Goal: Use online tool/utility: Utilize a website feature to perform a specific function

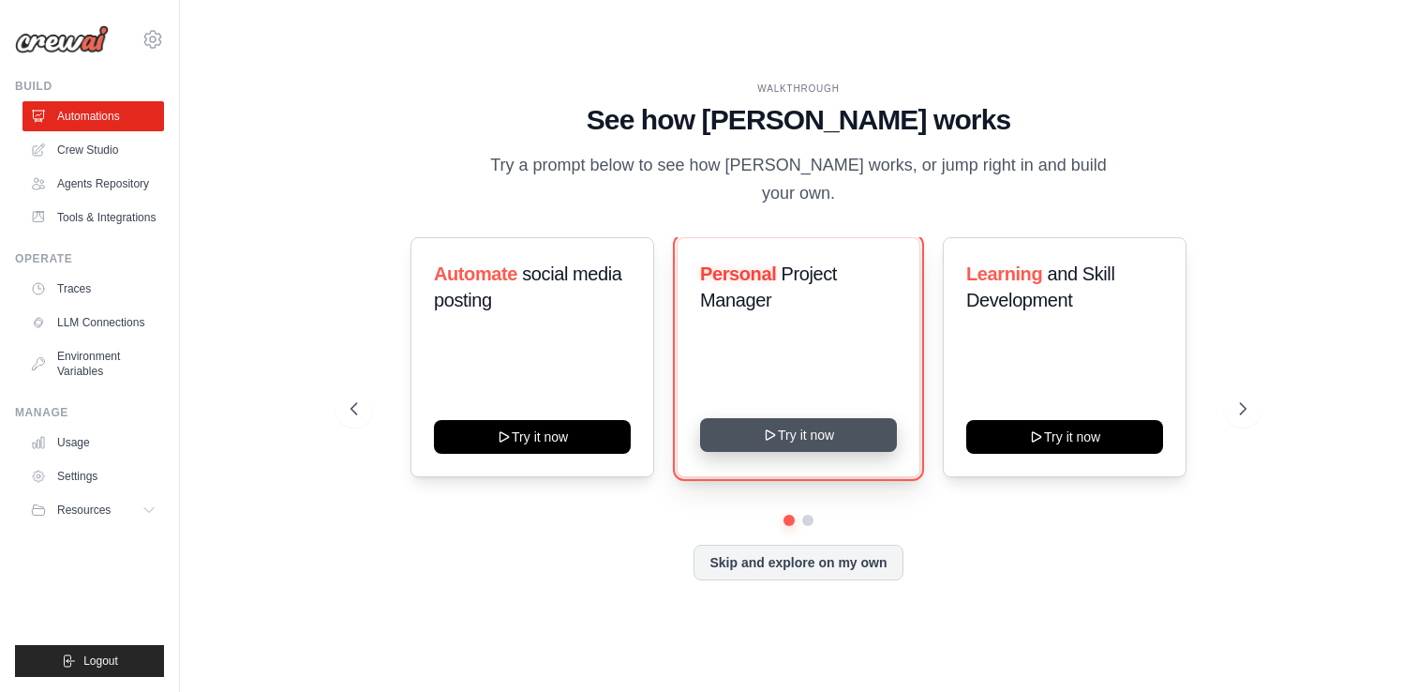
click at [786, 419] on button "Try it now" at bounding box center [798, 435] width 197 height 34
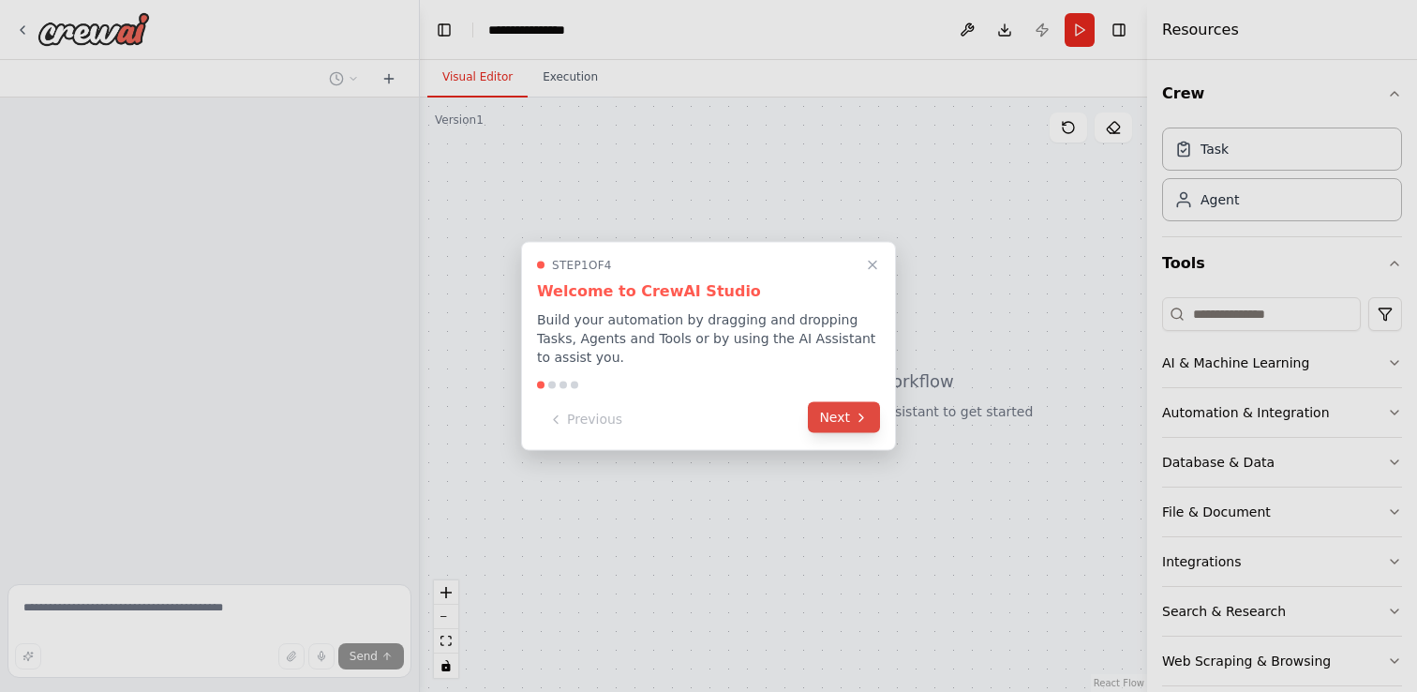
click at [840, 412] on button "Next" at bounding box center [844, 417] width 72 height 31
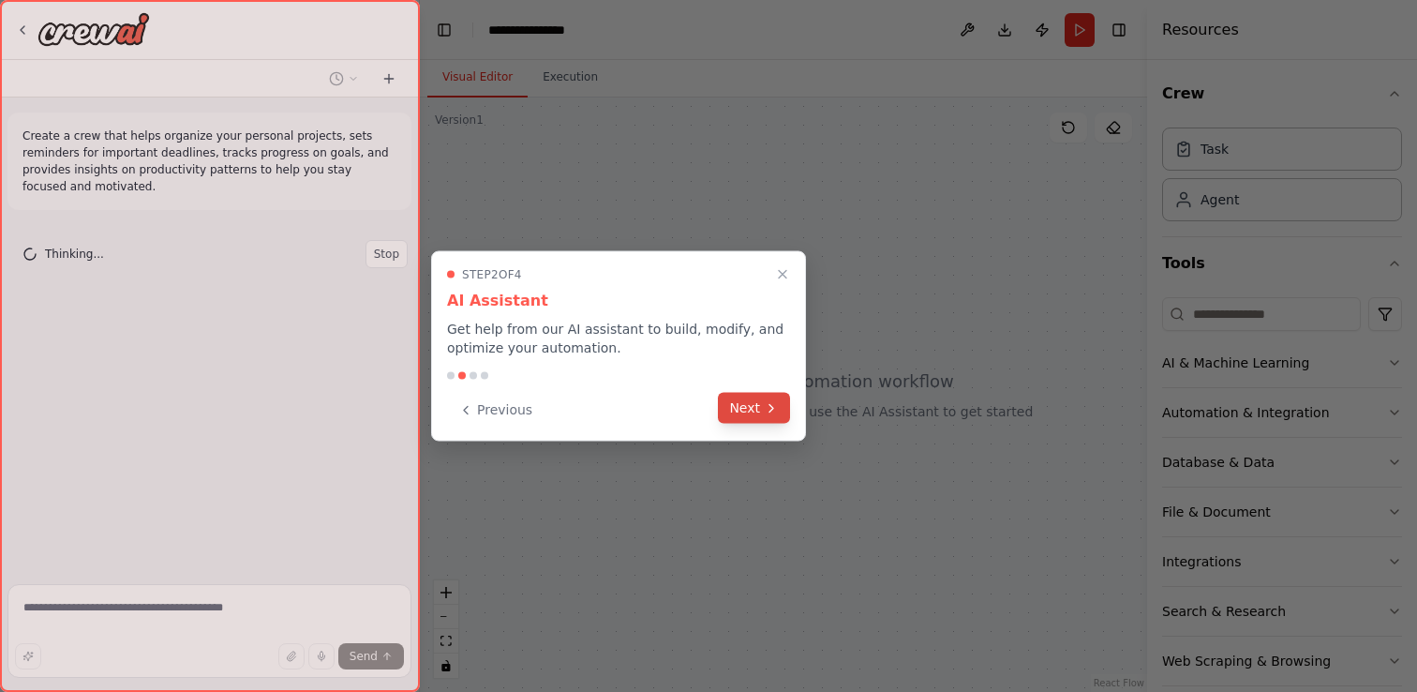
click at [742, 404] on button "Next" at bounding box center [754, 408] width 72 height 31
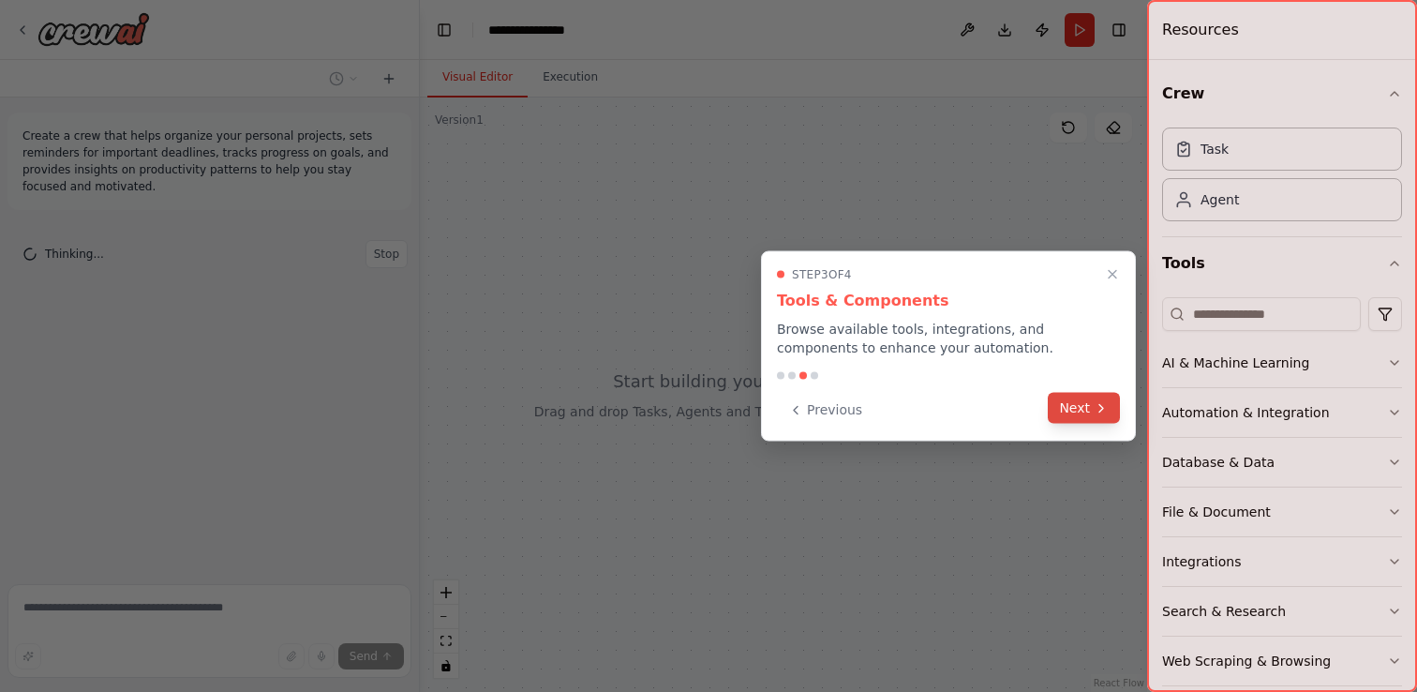
click at [1067, 398] on button "Next" at bounding box center [1084, 408] width 72 height 31
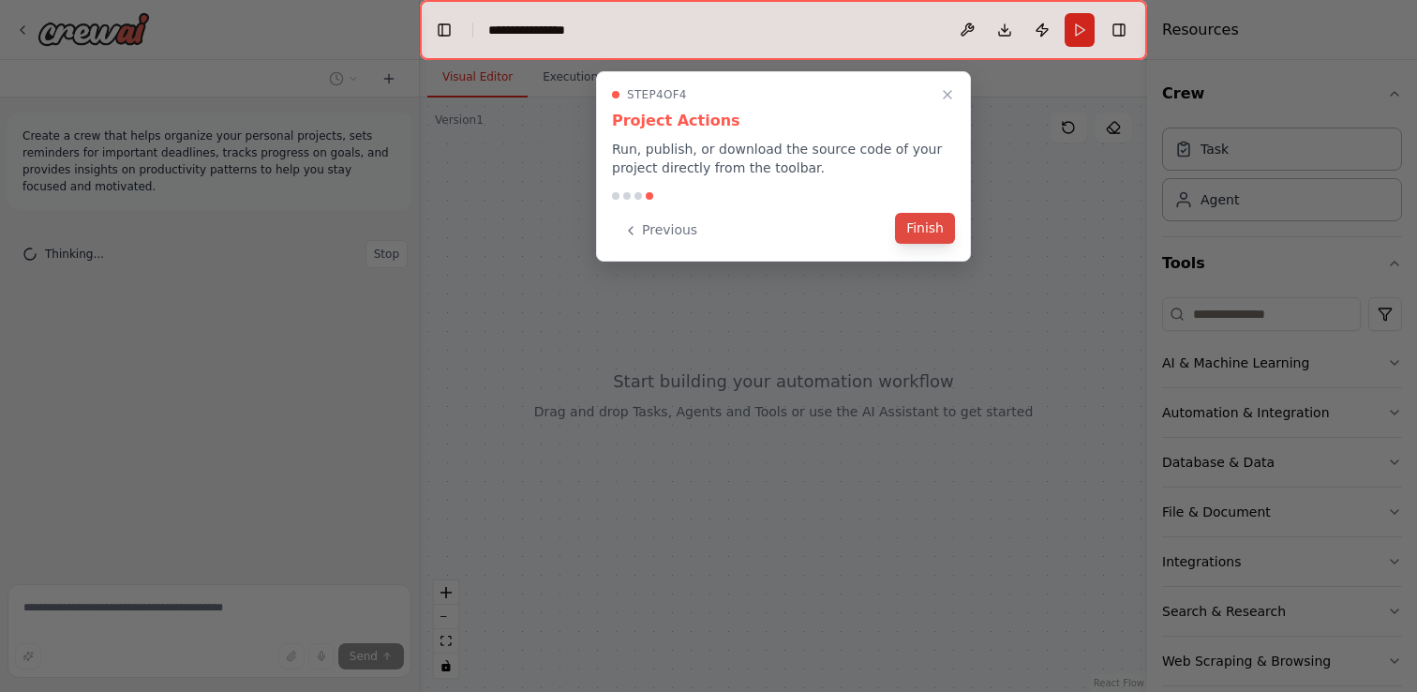
click at [928, 231] on button "Finish" at bounding box center [925, 228] width 60 height 31
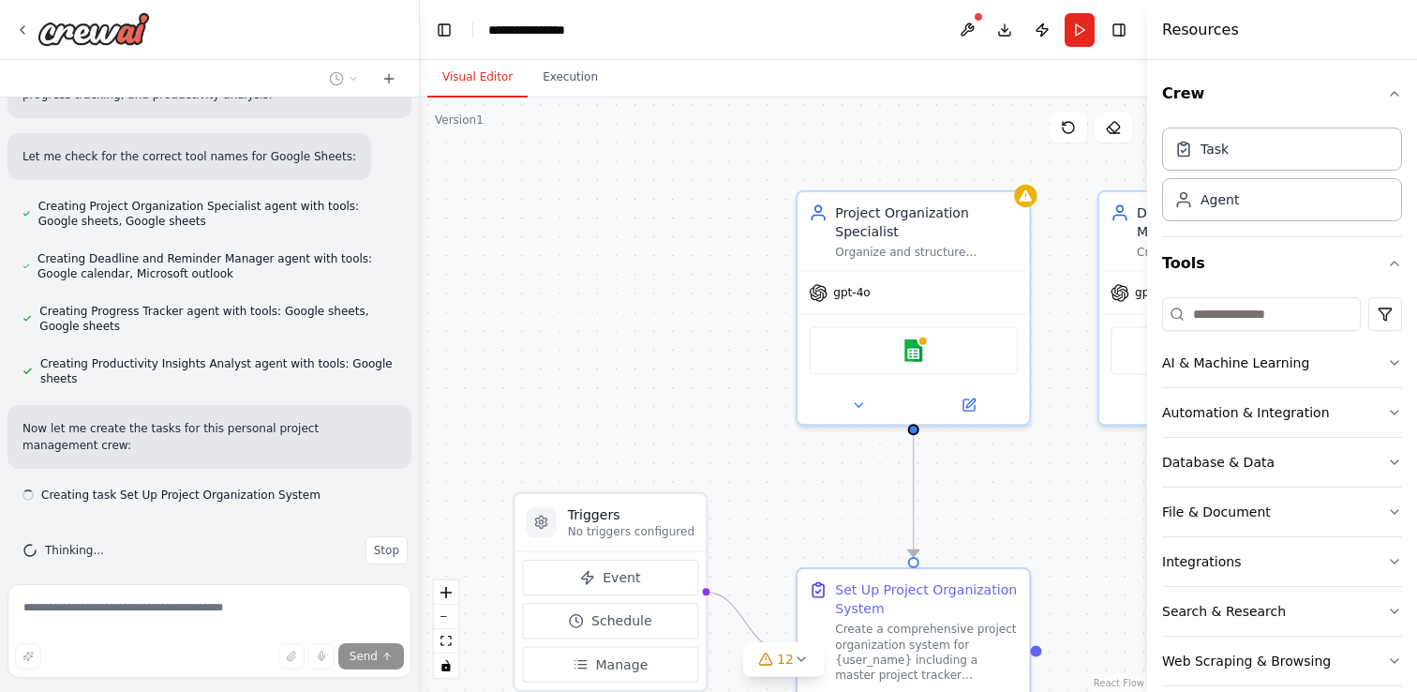
scroll to position [588, 0]
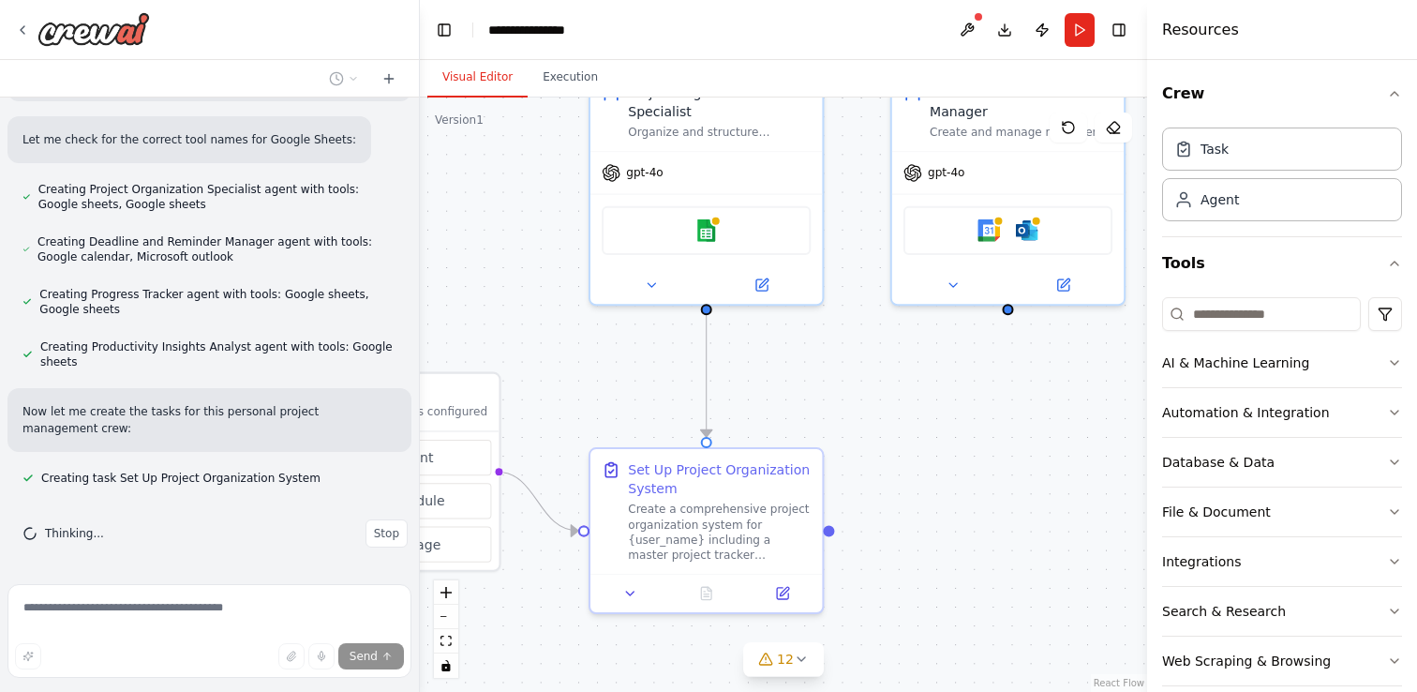
drag, startPoint x: 838, startPoint y: 471, endPoint x: 631, endPoint y: 351, distance: 239.3
click at [631, 351] on div ".deletable-edge-delete-btn { width: 20px; height: 20px; border: 0px solid #ffff…" at bounding box center [783, 394] width 727 height 594
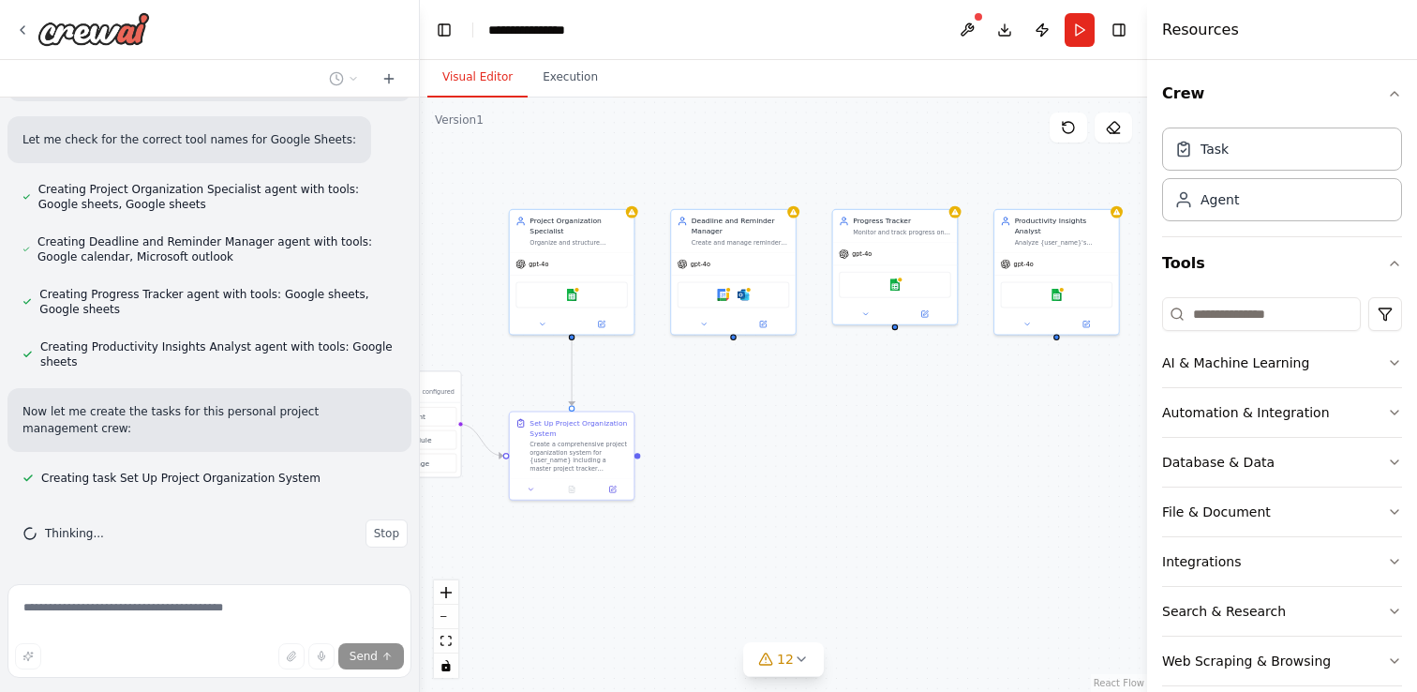
drag, startPoint x: 930, startPoint y: 379, endPoint x: 743, endPoint y: 384, distance: 186.5
click at [743, 384] on div ".deletable-edge-delete-btn { width: 20px; height: 20px; border: 0px solid #ffff…" at bounding box center [783, 394] width 727 height 594
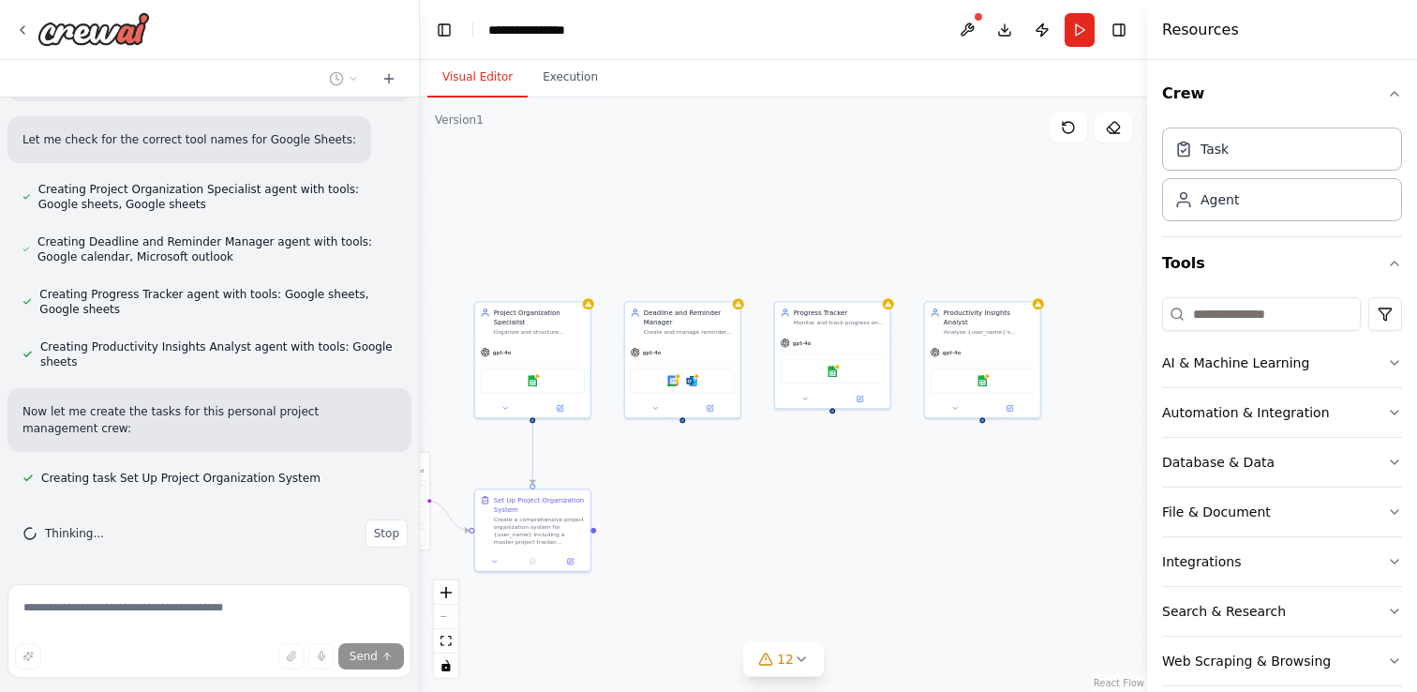
drag, startPoint x: 818, startPoint y: 396, endPoint x: 766, endPoint y: 476, distance: 94.9
click at [766, 476] on div ".deletable-edge-delete-btn { width: 20px; height: 20px; border: 0px solid #ffff…" at bounding box center [783, 394] width 727 height 594
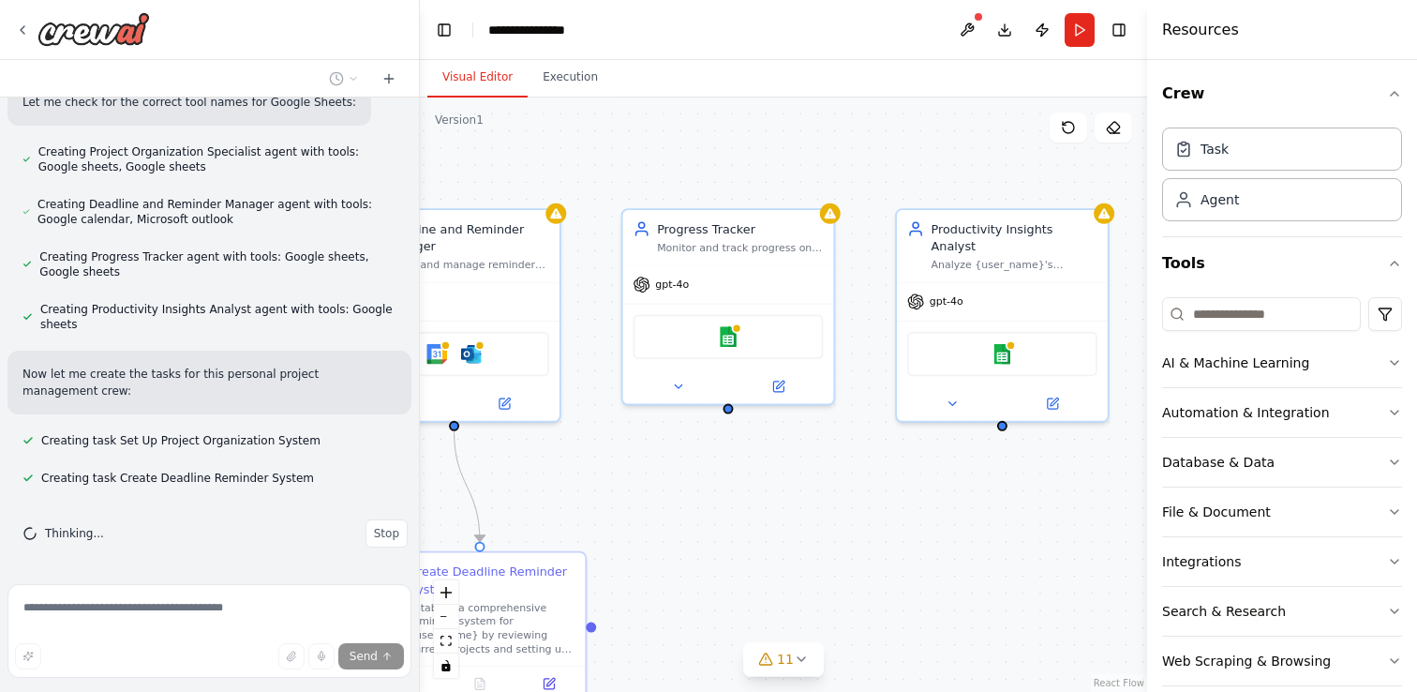
drag, startPoint x: 913, startPoint y: 474, endPoint x: 761, endPoint y: 410, distance: 164.6
click at [761, 410] on div ".deletable-edge-delete-btn { width: 20px; height: 20px; border: 0px solid #ffff…" at bounding box center [783, 394] width 727 height 594
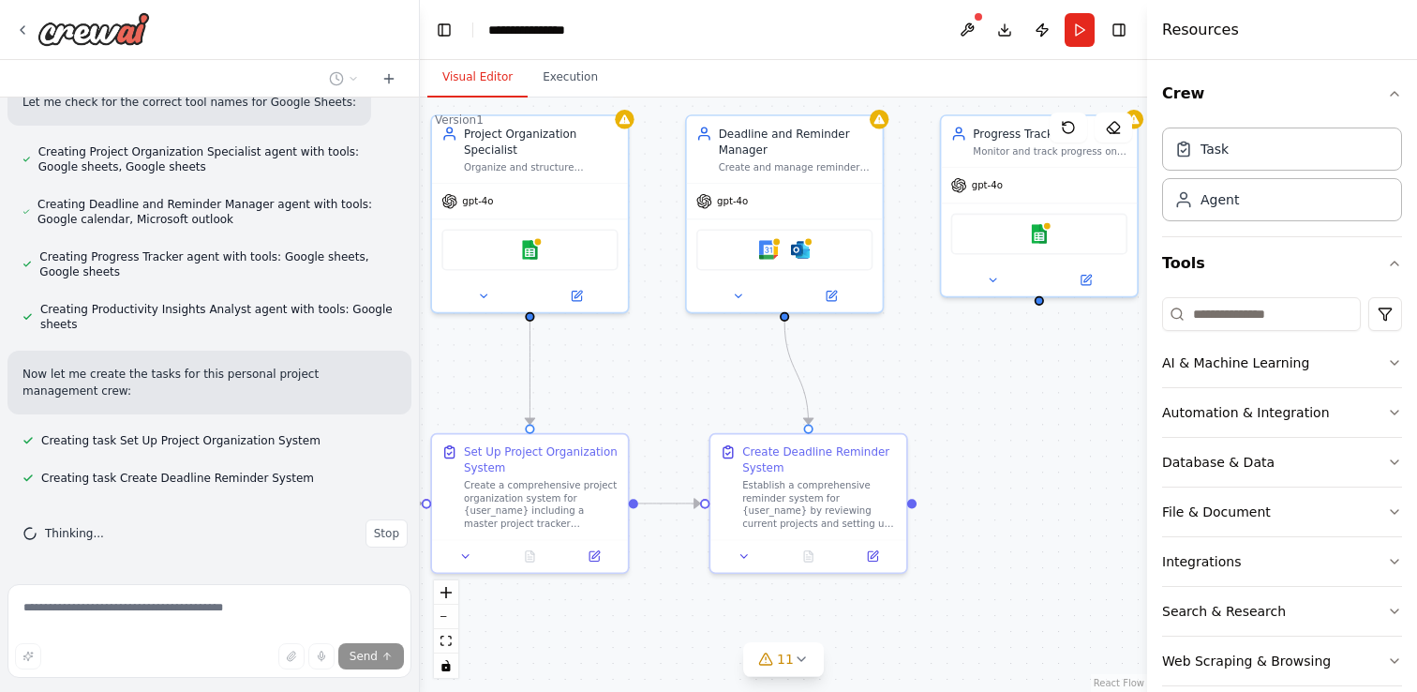
drag, startPoint x: 801, startPoint y: 493, endPoint x: 1106, endPoint y: 379, distance: 325.3
click at [1106, 379] on div ".deletable-edge-delete-btn { width: 20px; height: 20px; border: 0px solid #ffff…" at bounding box center [783, 394] width 727 height 594
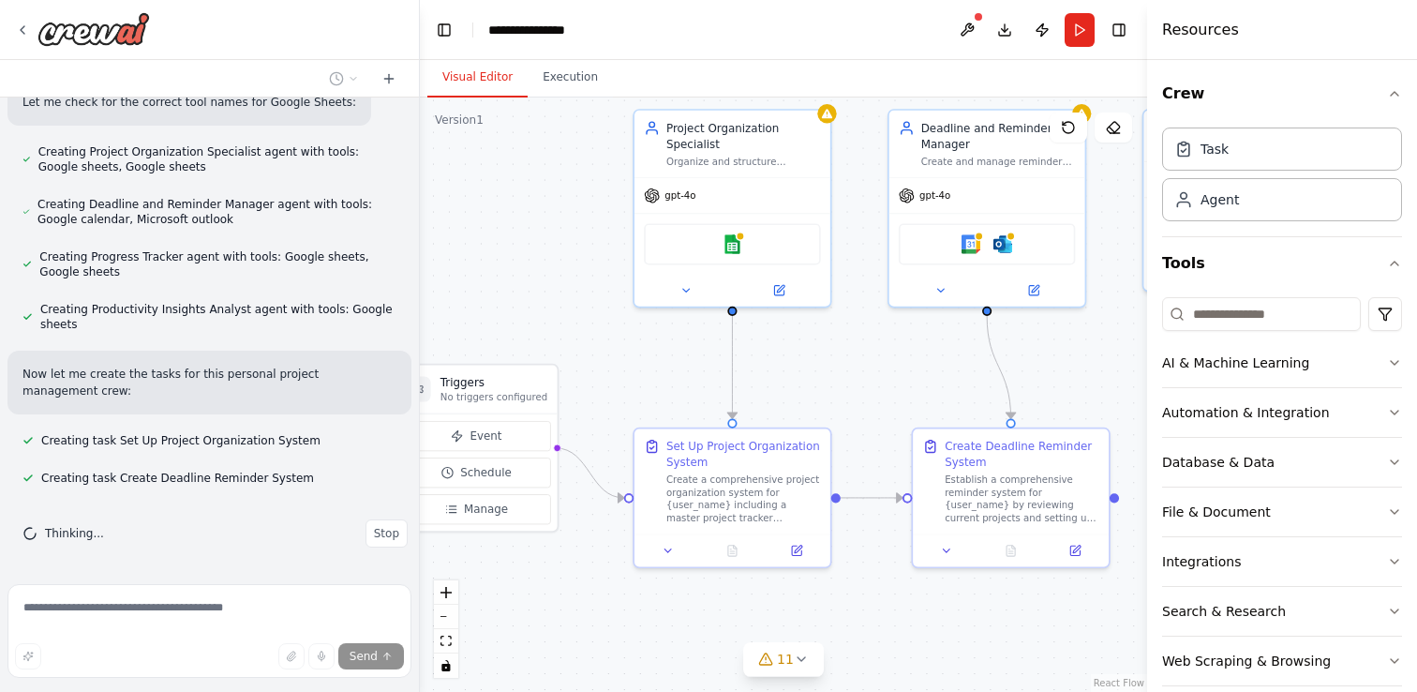
drag, startPoint x: 958, startPoint y: 354, endPoint x: 1160, endPoint y: 349, distance: 202.5
click at [1160, 349] on div "Create a crew that helps organize your personal projects, sets reminders for im…" at bounding box center [708, 346] width 1417 height 692
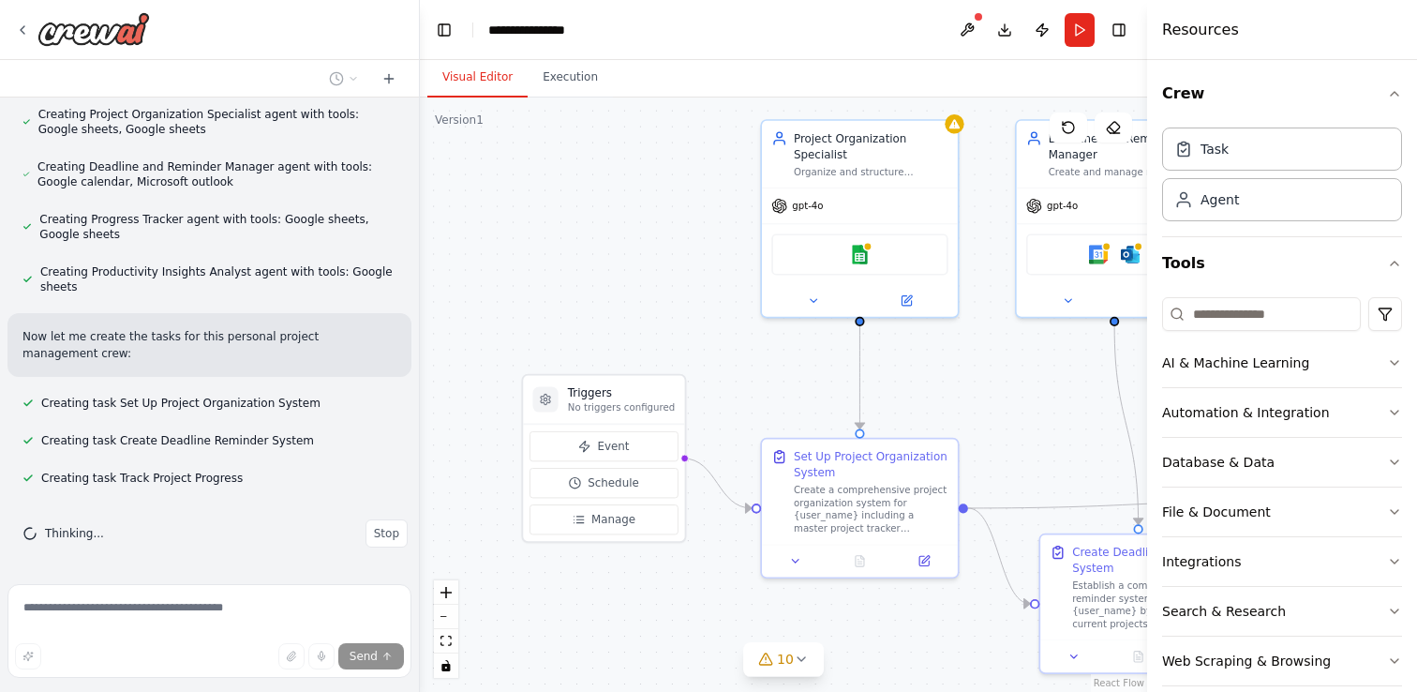
drag, startPoint x: 562, startPoint y: 316, endPoint x: 690, endPoint y: 326, distance: 127.9
click at [690, 326] on div ".deletable-edge-delete-btn { width: 20px; height: 20px; border: 0px solid #ffff…" at bounding box center [783, 394] width 727 height 594
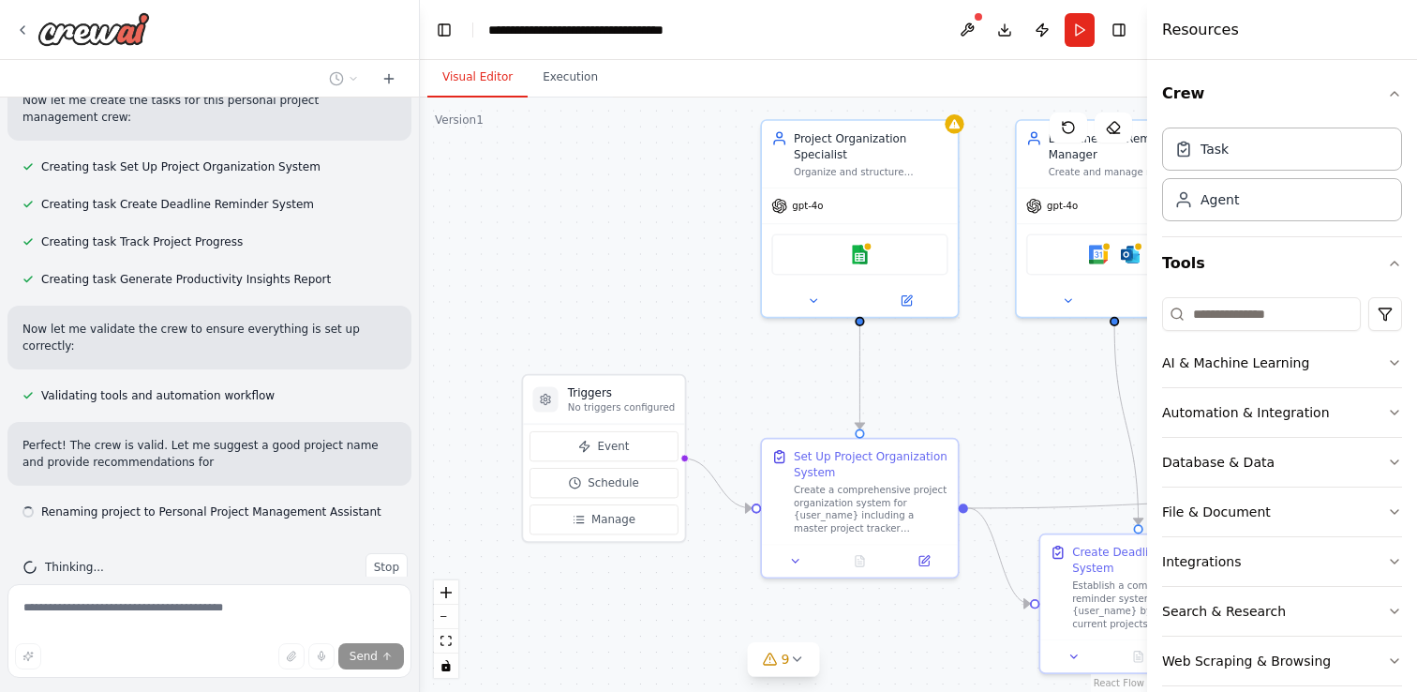
scroll to position [916, 0]
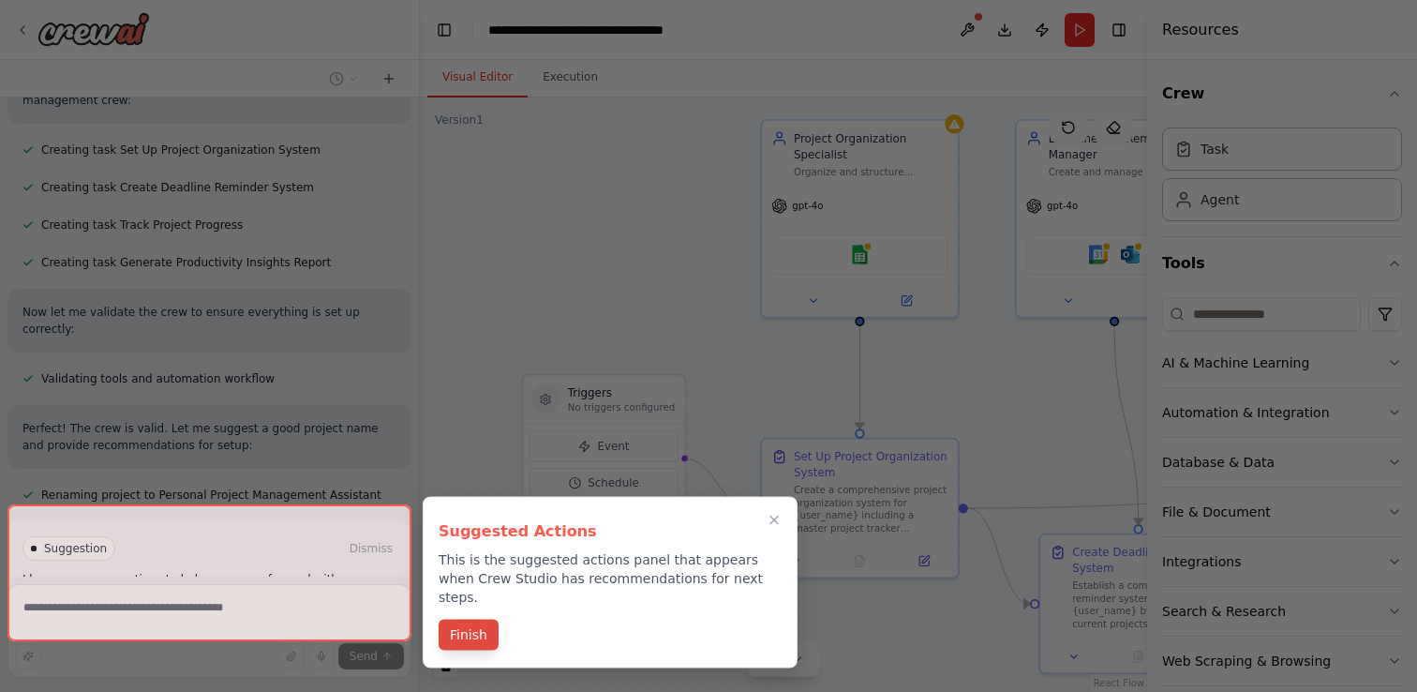
click at [476, 619] on button "Finish" at bounding box center [469, 634] width 60 height 31
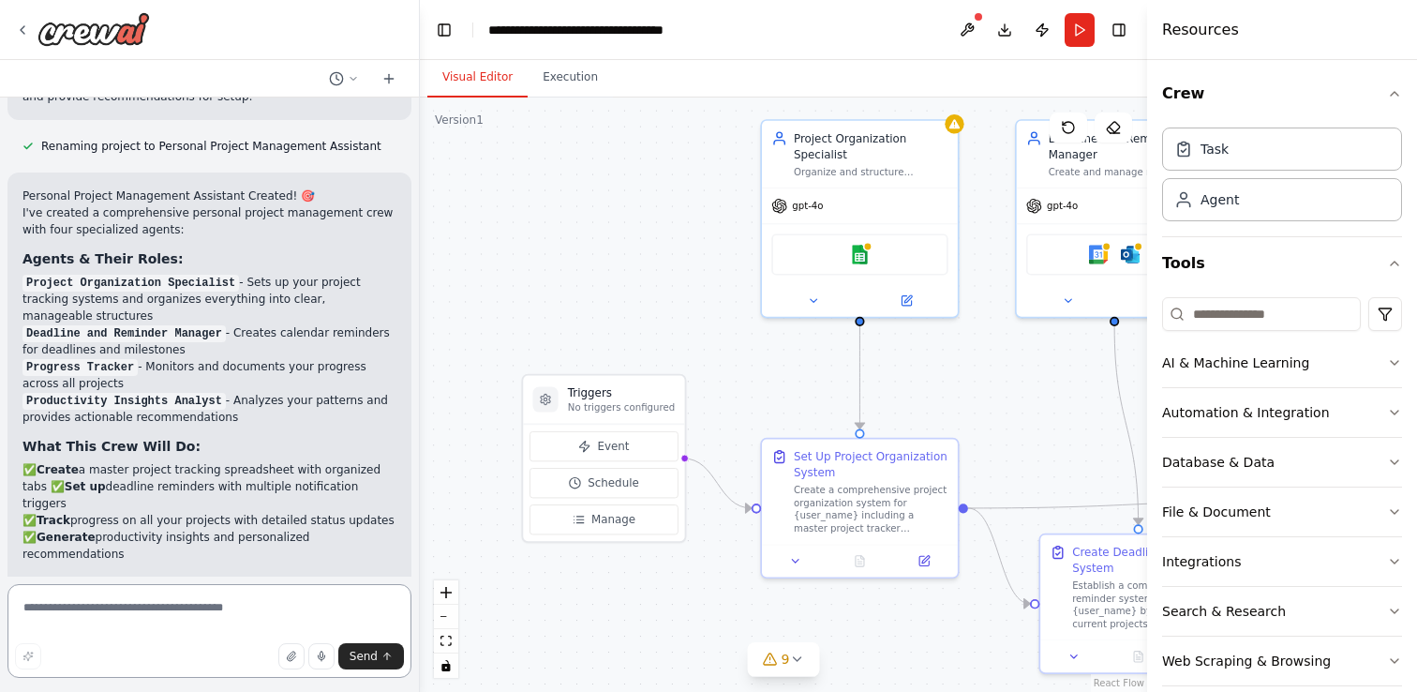
scroll to position [1644, 0]
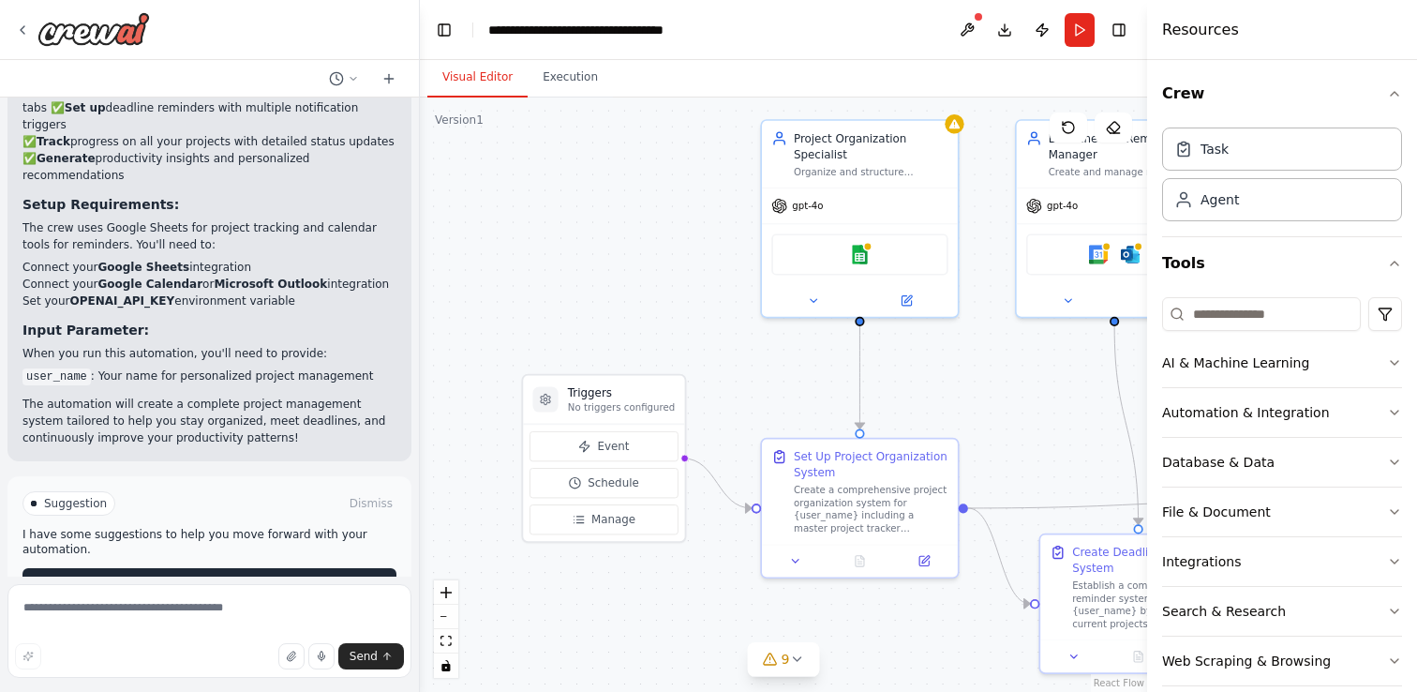
click at [193, 575] on span "Run Automation" at bounding box center [217, 582] width 91 height 15
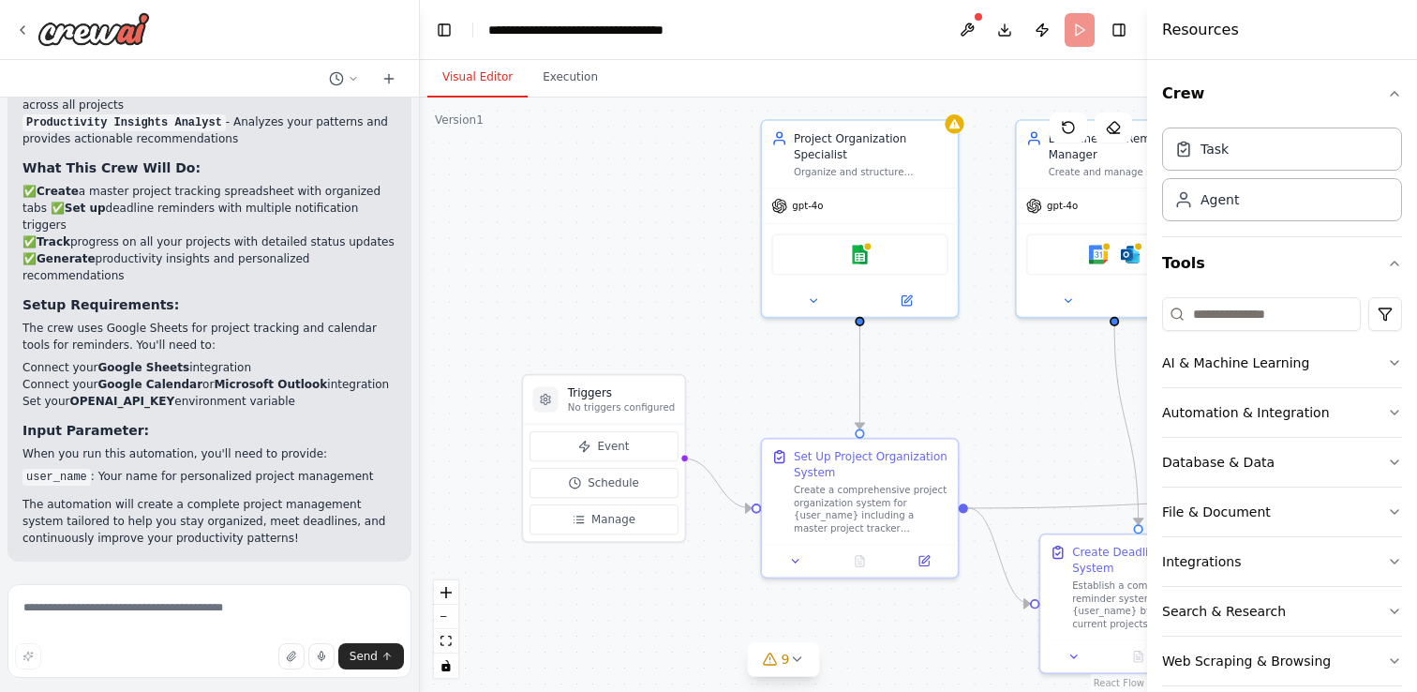
scroll to position [1492, 0]
